Goal: Download file/media

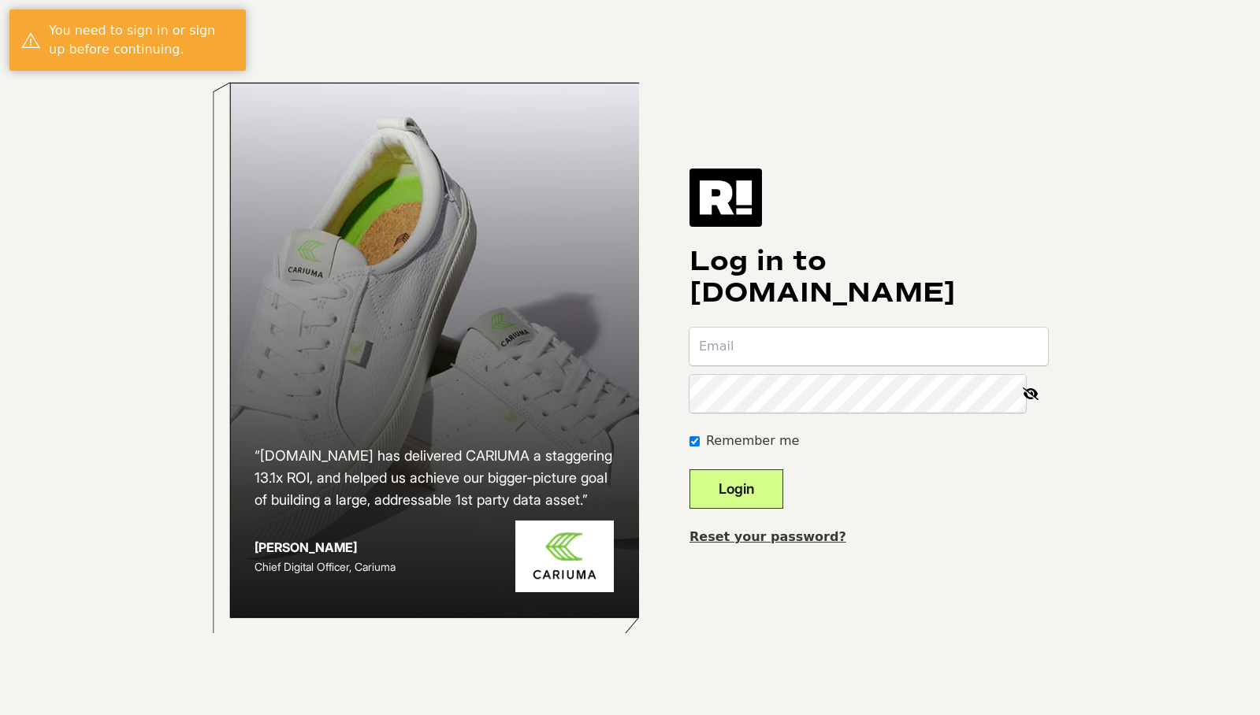
type input "[PERSON_NAME][EMAIL_ADDRESS][DOMAIN_NAME]"
click at [769, 501] on button "Login" at bounding box center [736, 489] width 94 height 39
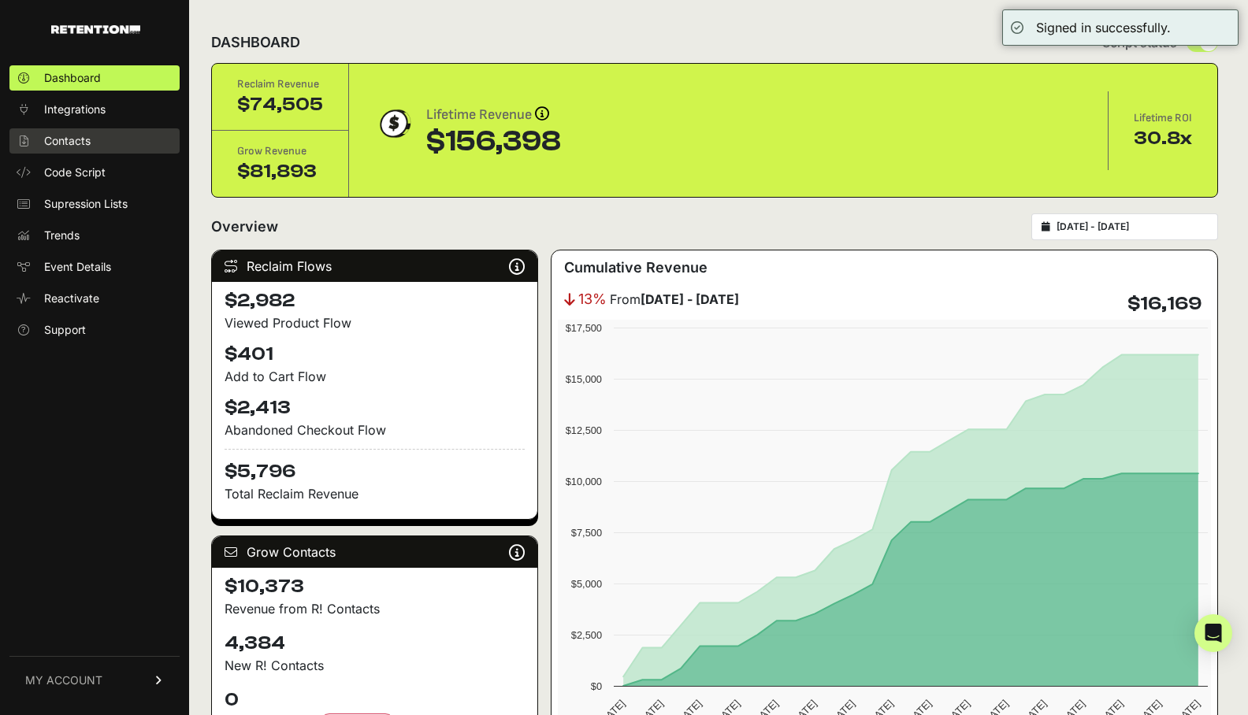
click at [81, 146] on span "Contacts" at bounding box center [67, 141] width 46 height 16
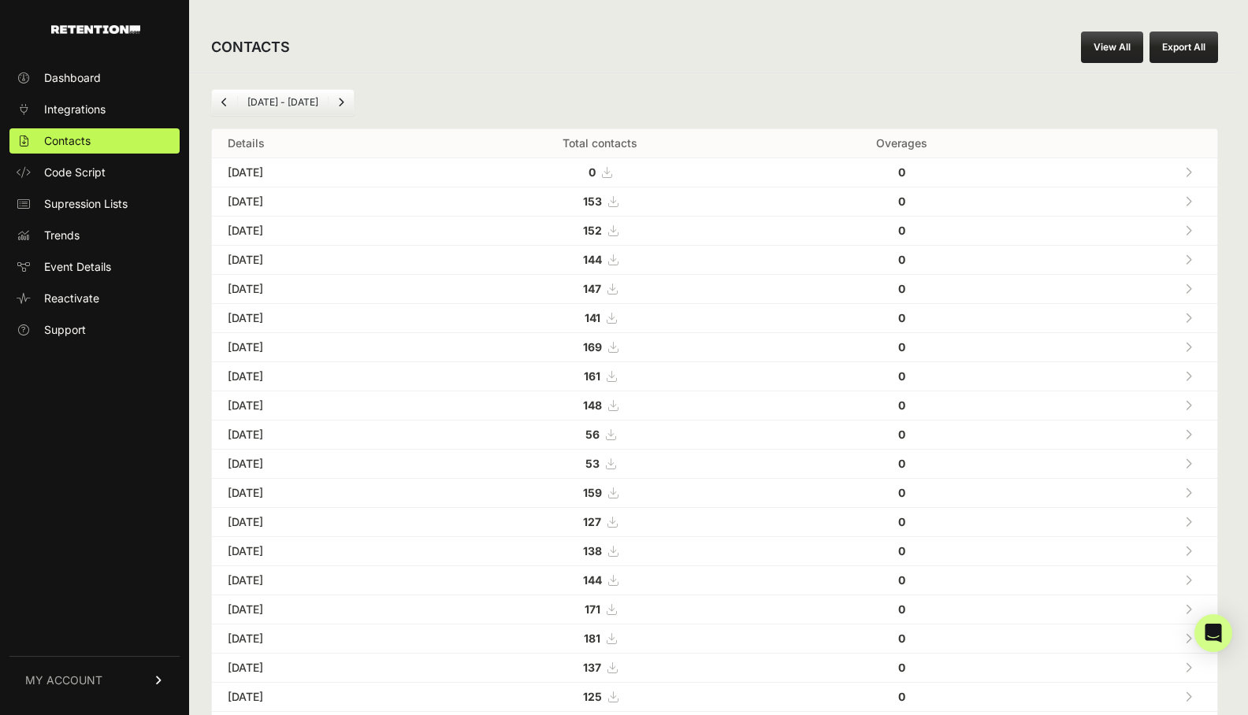
click at [1180, 53] on button "Export All" at bounding box center [1183, 48] width 69 height 32
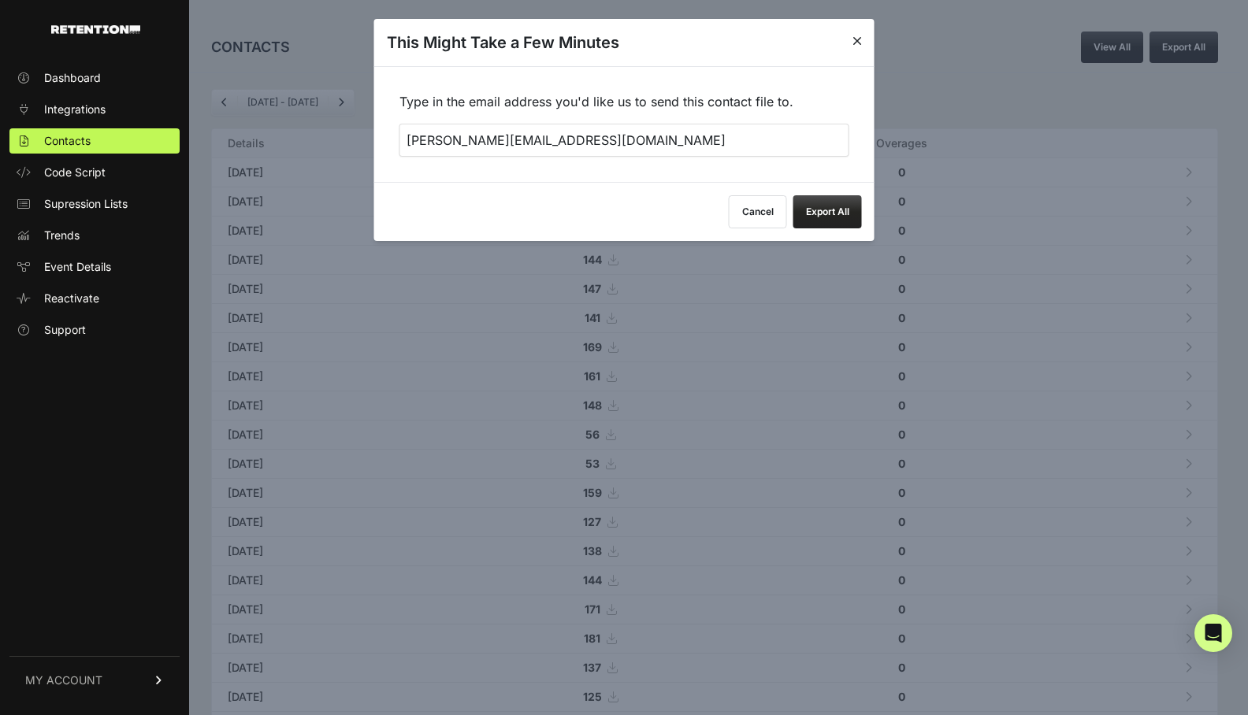
drag, startPoint x: 756, startPoint y: 153, endPoint x: 384, endPoint y: 126, distance: 372.8
click at [384, 126] on div "Type in the email address you'd like us to send this contact file to. [PERSON_N…" at bounding box center [624, 124] width 500 height 116
type input "[EMAIL_ADDRESS][DOMAIN_NAME]"
click at [851, 221] on button "Export All" at bounding box center [827, 211] width 69 height 33
